Goal: Transaction & Acquisition: Obtain resource

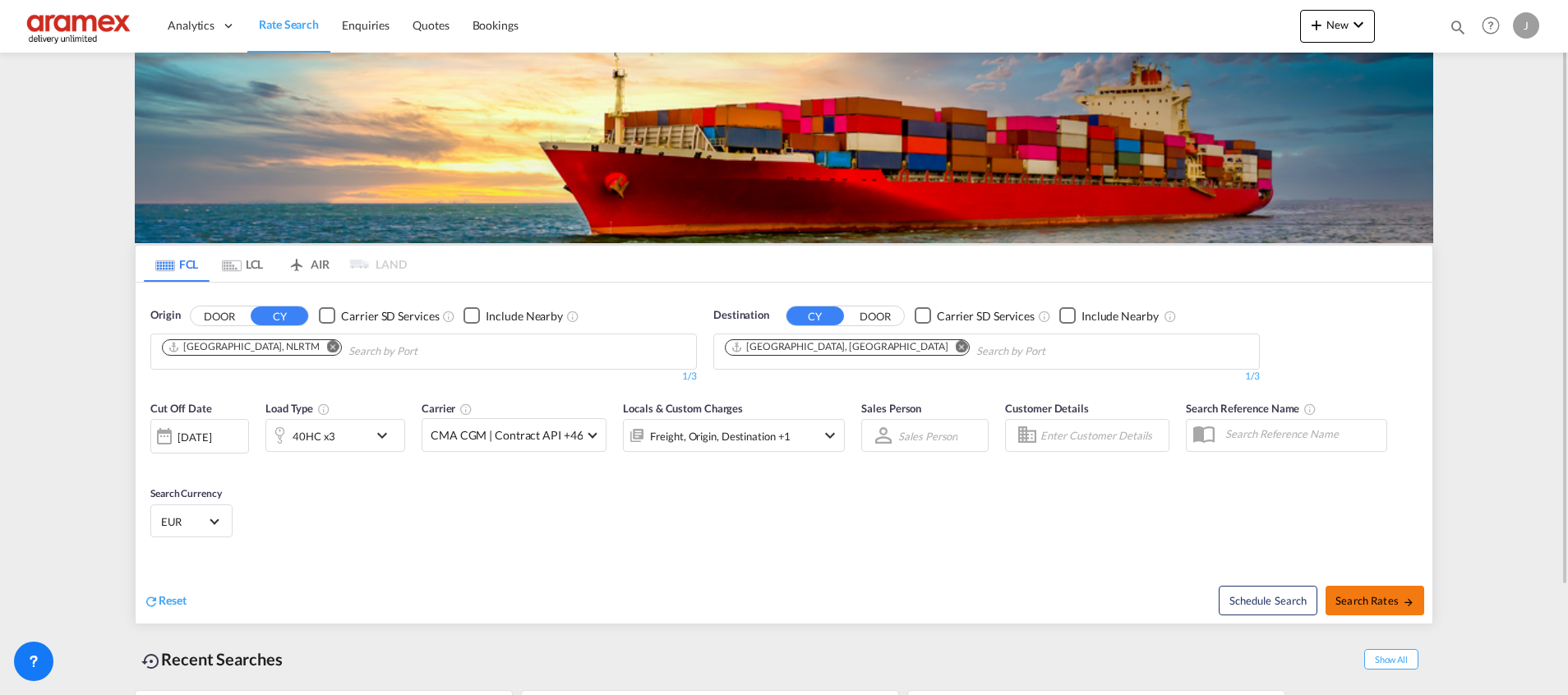
click at [1363, 599] on span "Search Rates" at bounding box center [1375, 601] width 78 height 13
type input "NLRTM to CNSHA / [DATE]"
click at [955, 348] on md-icon "Remove" at bounding box center [961, 346] width 12 height 12
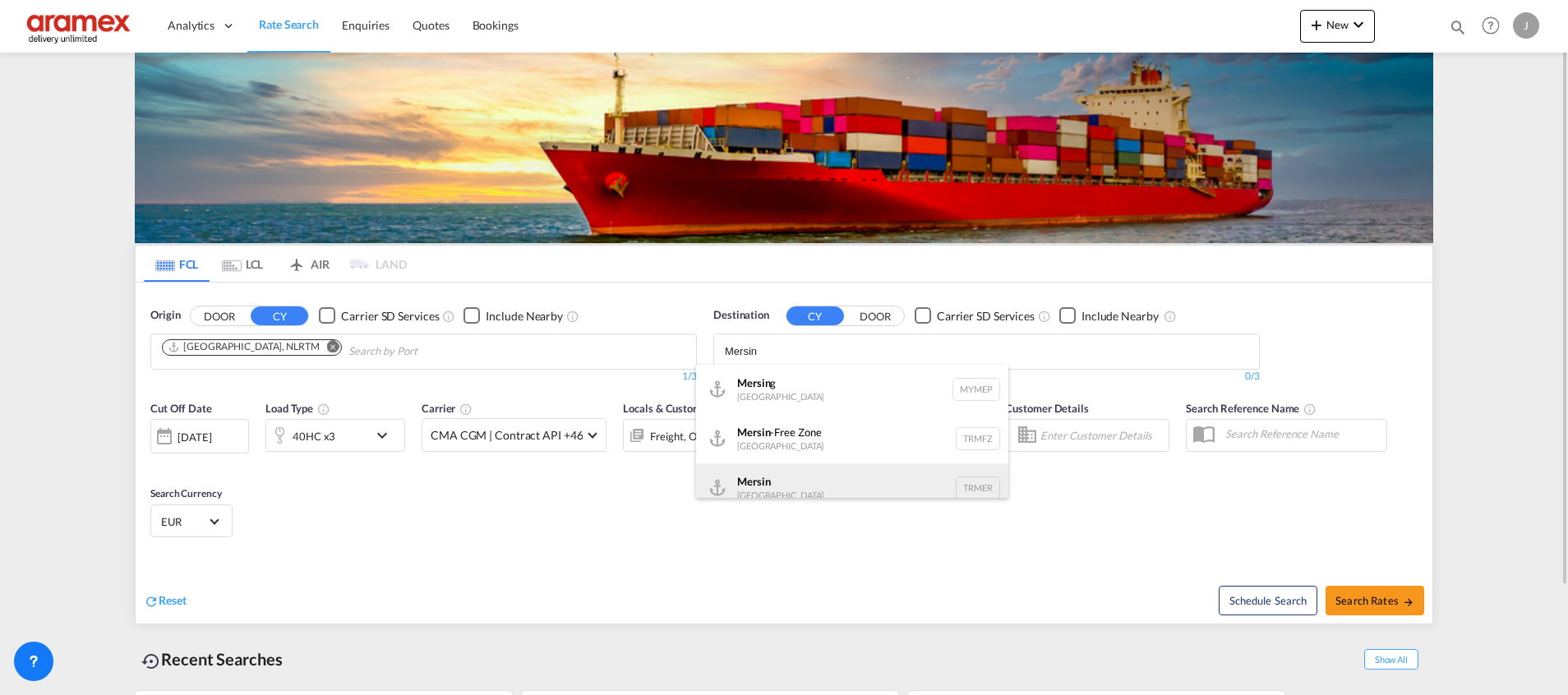
type input "Mersin"
click at [787, 490] on div "Mersin [GEOGRAPHIC_DATA] TRMER" at bounding box center [852, 488] width 312 height 50
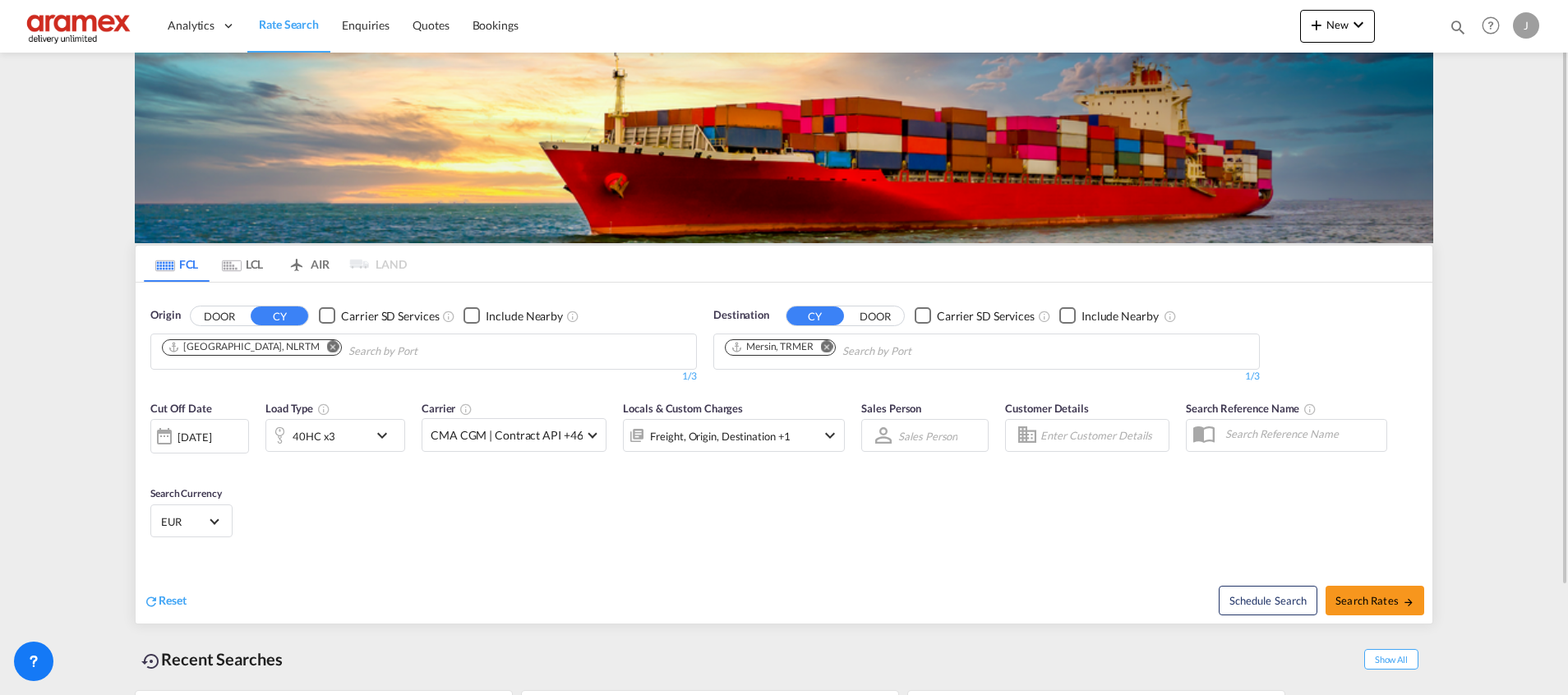
click at [356, 431] on div "40HC x3" at bounding box center [317, 435] width 102 height 33
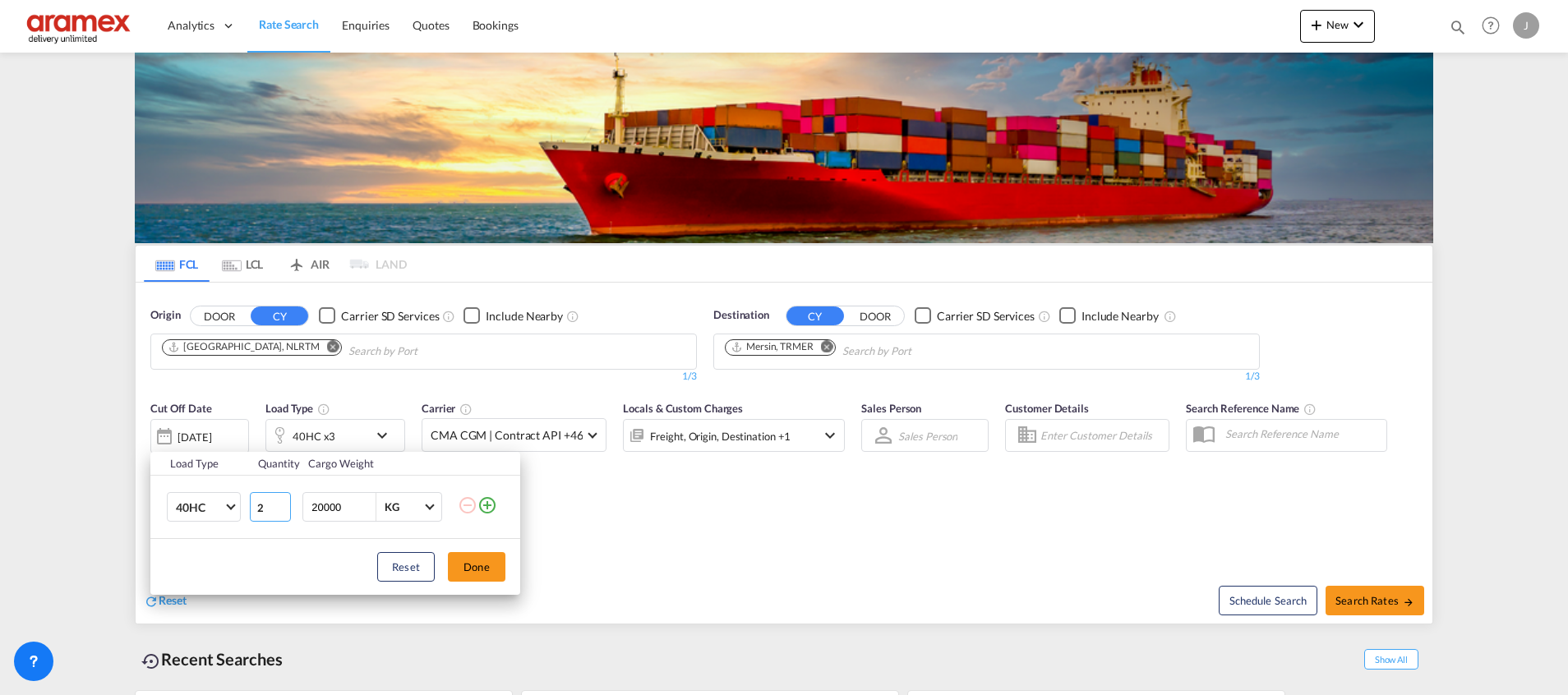
click at [277, 510] on input "2" at bounding box center [270, 507] width 41 height 30
type input "1"
click at [277, 510] on input "1" at bounding box center [270, 507] width 41 height 30
click at [496, 574] on button "Done" at bounding box center [477, 567] width 58 height 30
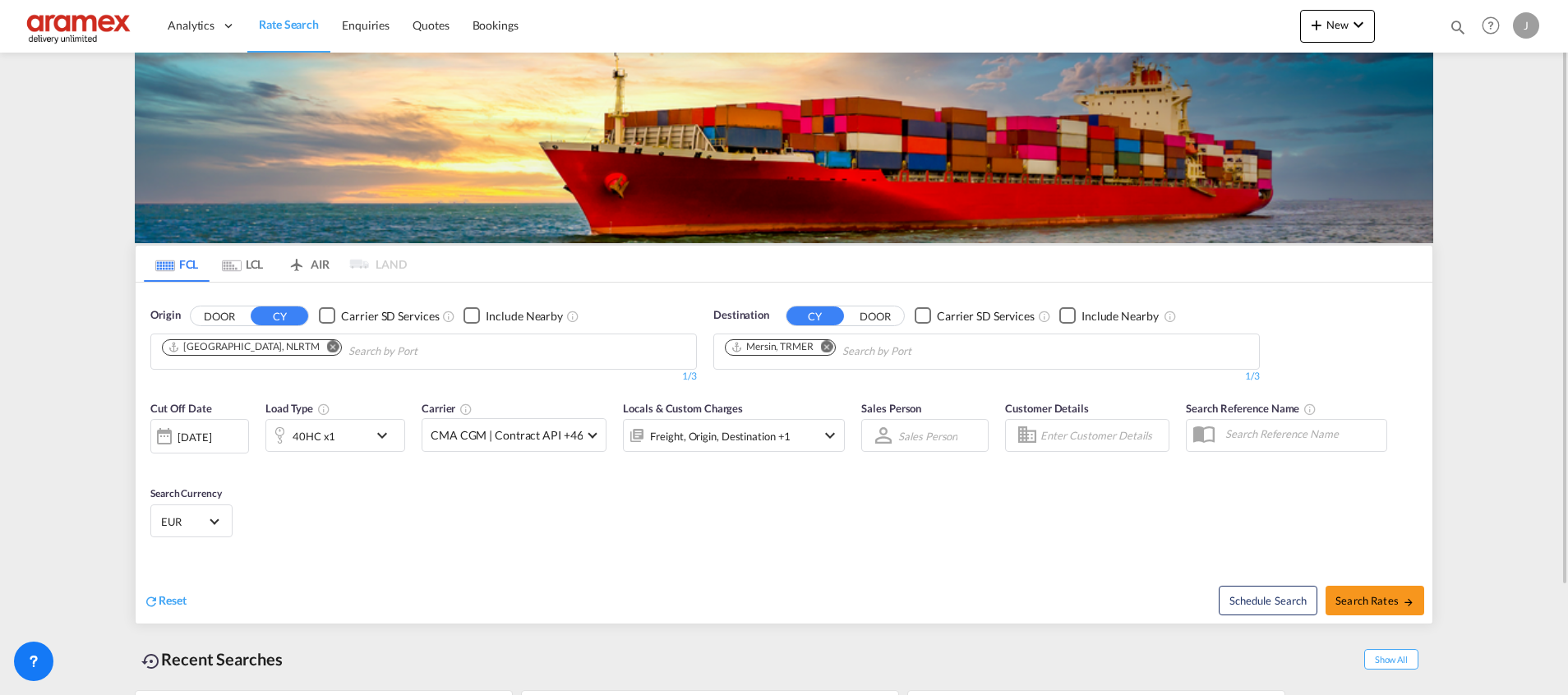
click at [369, 434] on div "40HC x1" at bounding box center [335, 435] width 140 height 33
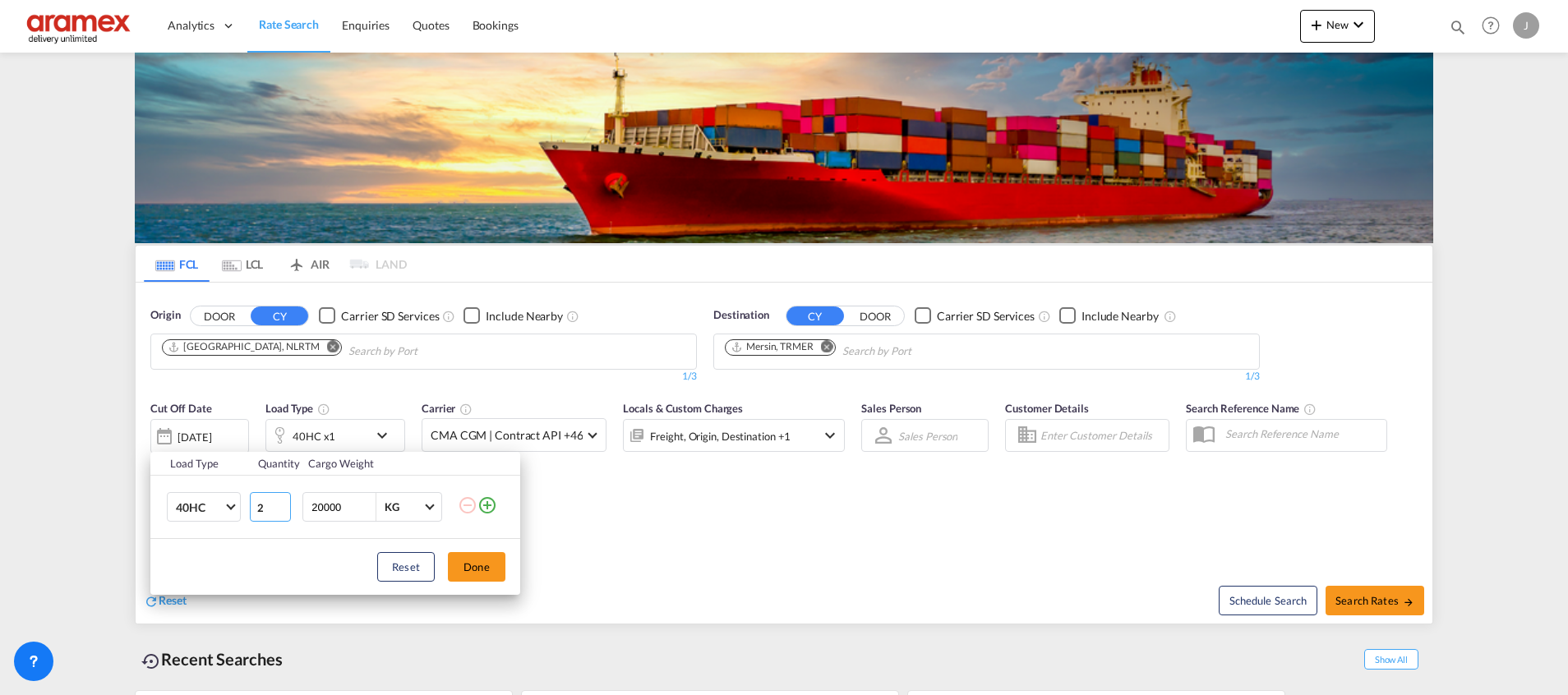
type input "2"
click at [284, 502] on input "2" at bounding box center [270, 507] width 41 height 30
click at [494, 569] on button "Done" at bounding box center [477, 567] width 58 height 30
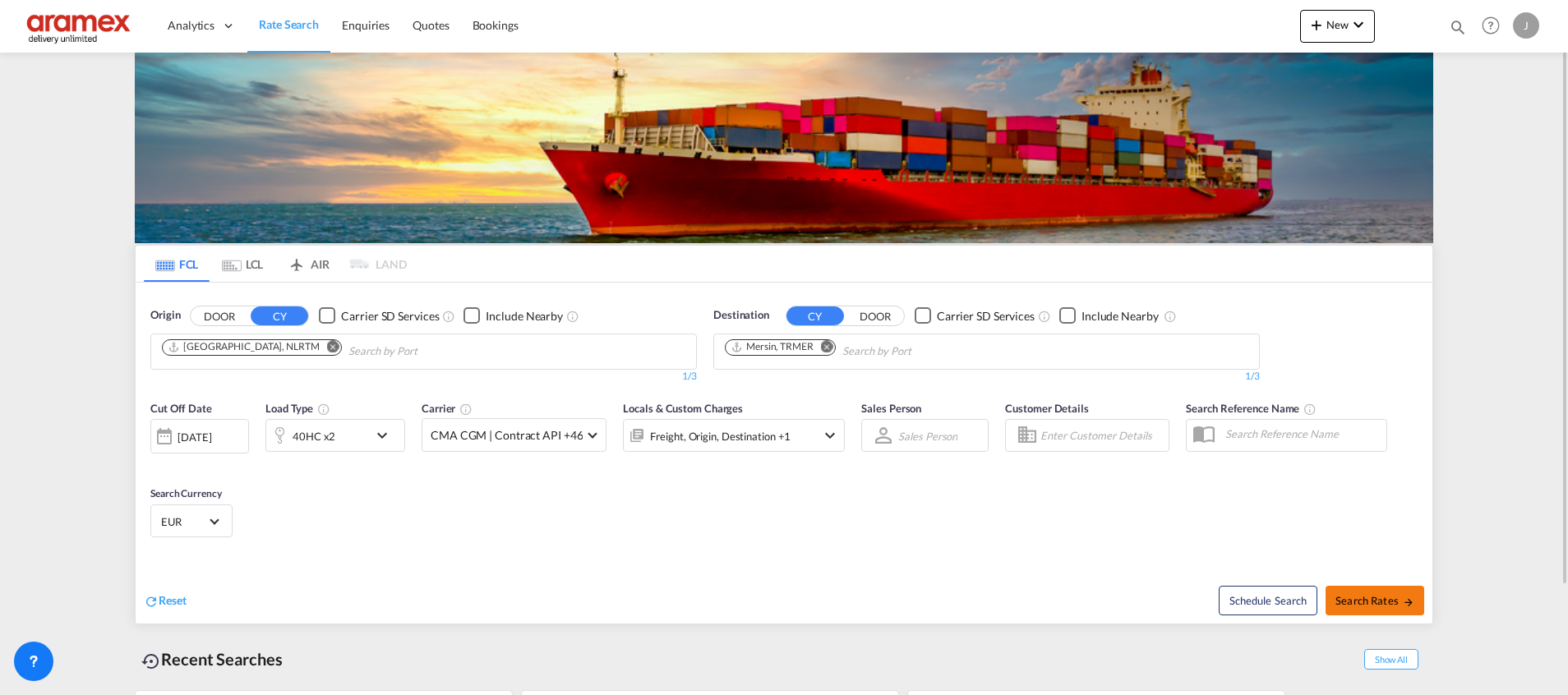
click at [1382, 603] on span "Search Rates" at bounding box center [1375, 601] width 78 height 13
type input "NLRTM to TRMER / [DATE]"
